Goal: Task Accomplishment & Management: Manage account settings

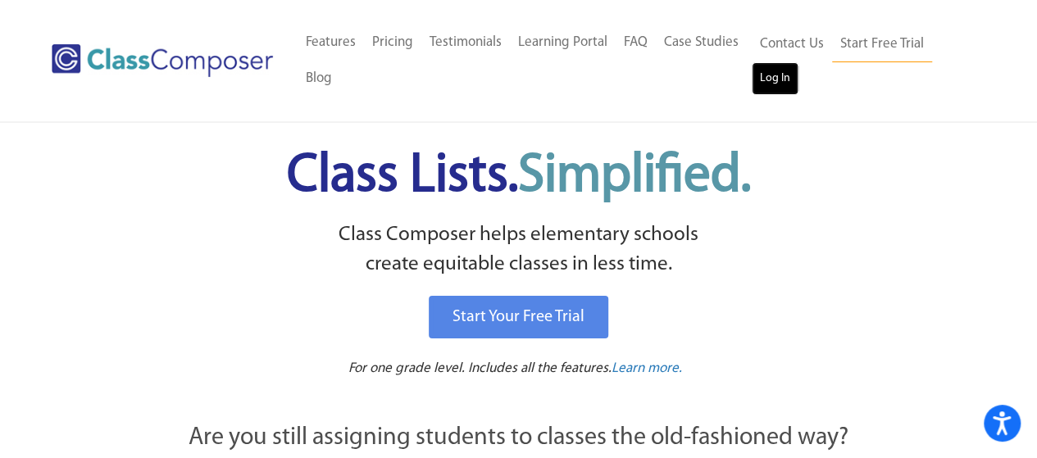
click at [774, 76] on link "Log In" at bounding box center [774, 78] width 47 height 33
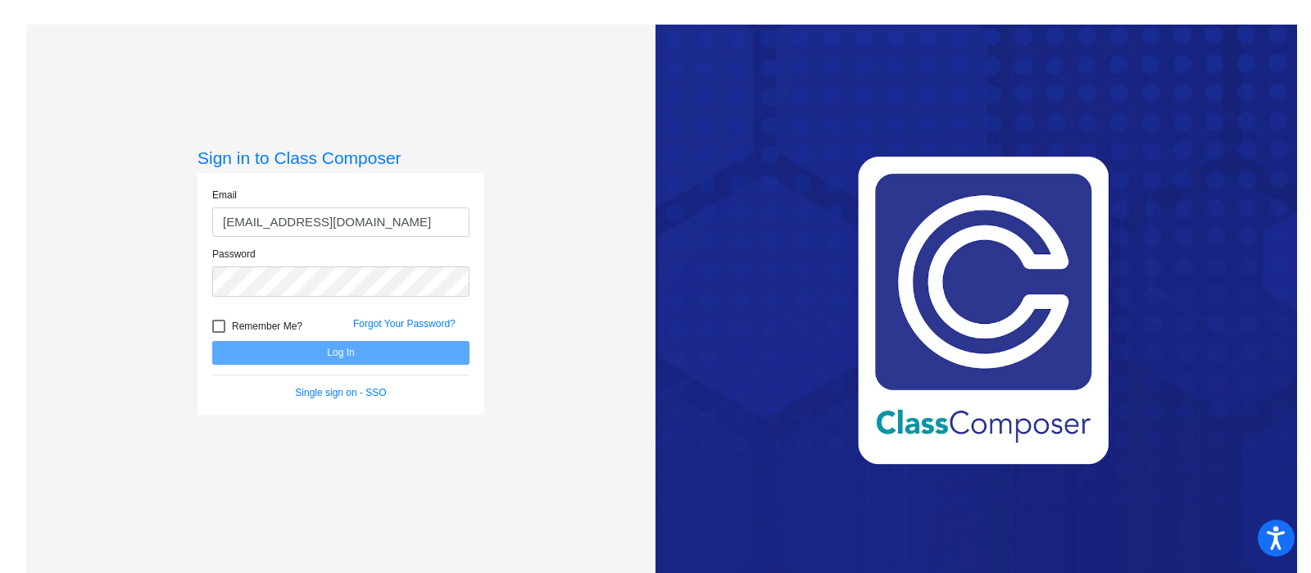
type input "aguilarc@mdusd.org"
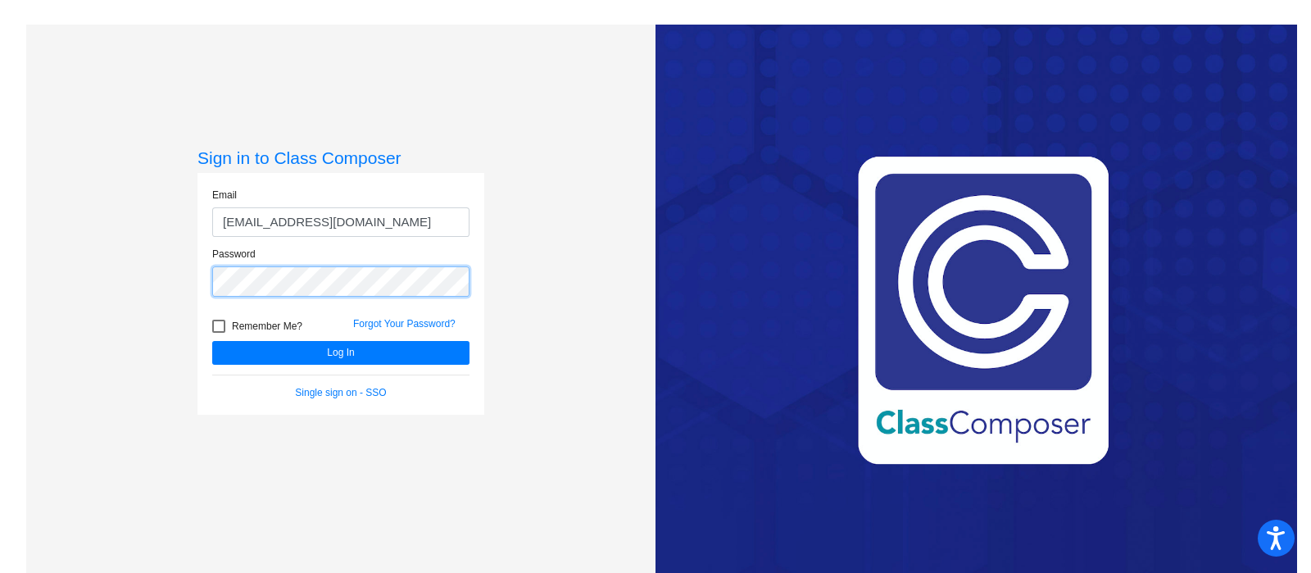
click at [212, 341] on button "Log In" at bounding box center [340, 353] width 257 height 24
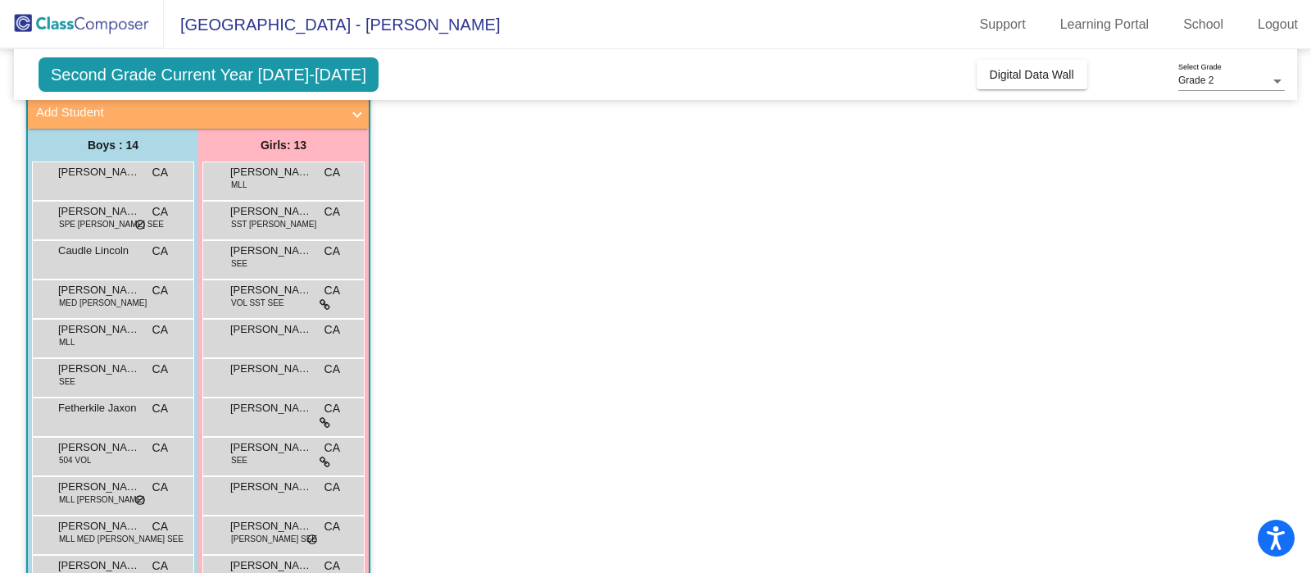
scroll to position [107, 0]
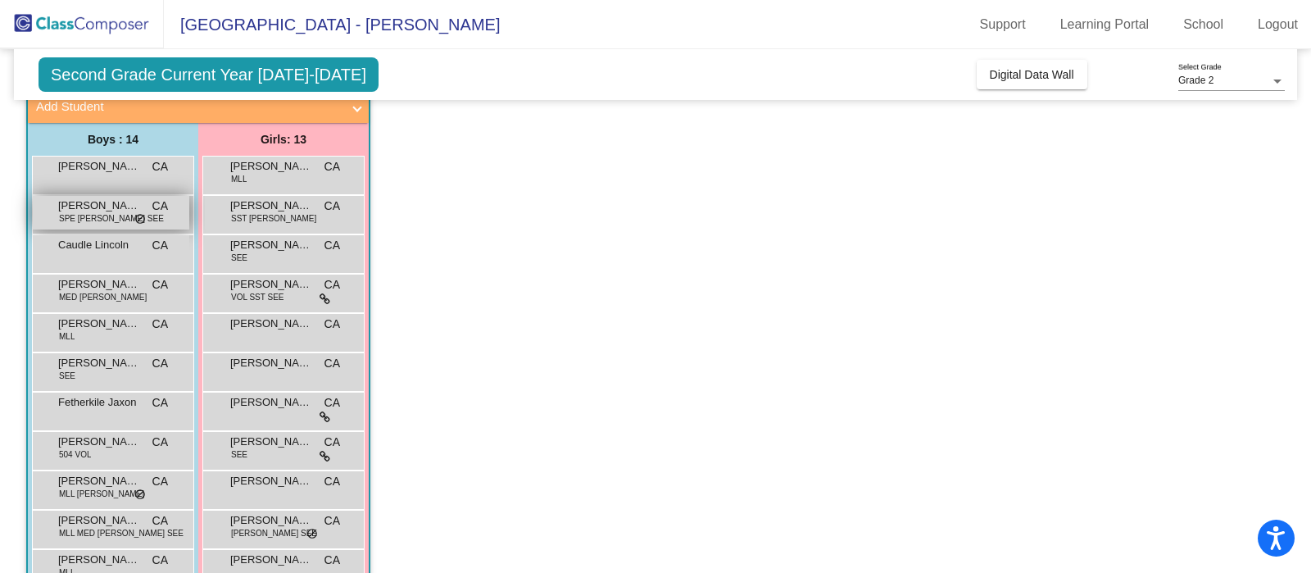
click at [100, 209] on span "Caballero Nathan" at bounding box center [99, 205] width 82 height 16
